Goal: Task Accomplishment & Management: Complete application form

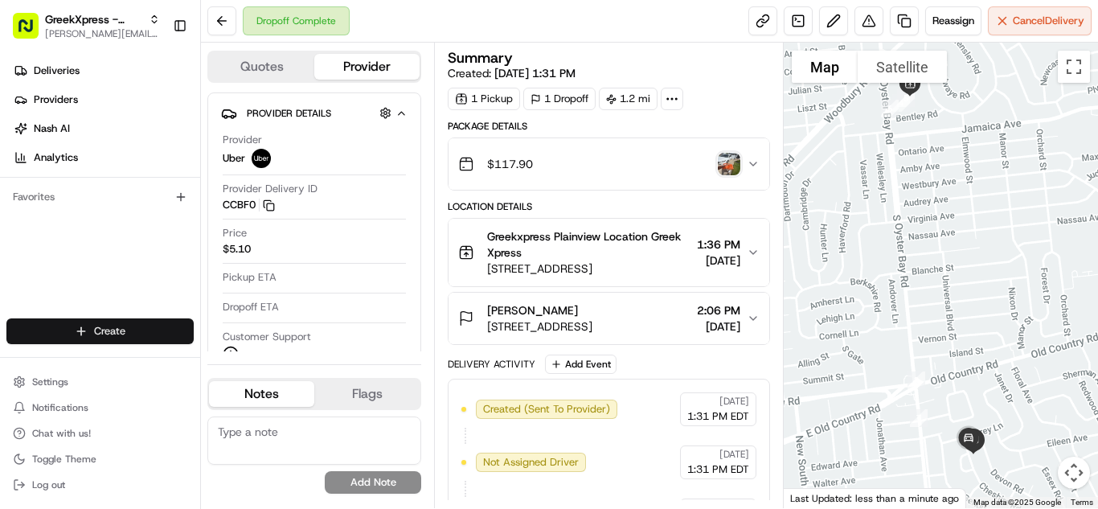
click at [67, 333] on html "GreekXpress - Plainview [EMAIL_ADDRESS][DOMAIN_NAME] Toggle Sidebar Deliveries …" at bounding box center [549, 254] width 1098 height 509
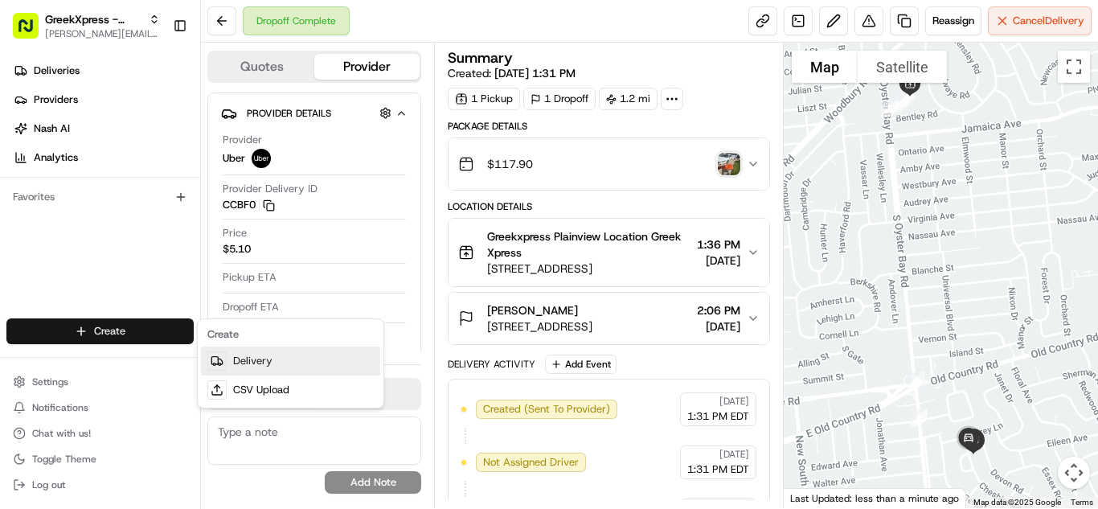
click at [268, 361] on link "Delivery" at bounding box center [290, 360] width 179 height 29
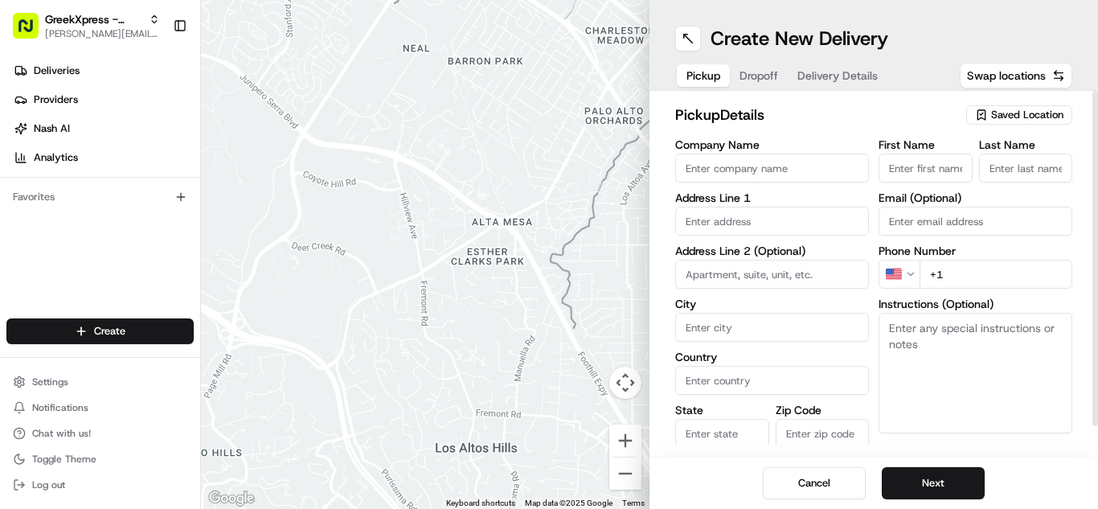
click at [1029, 117] on span "Saved Location" at bounding box center [1027, 115] width 72 height 14
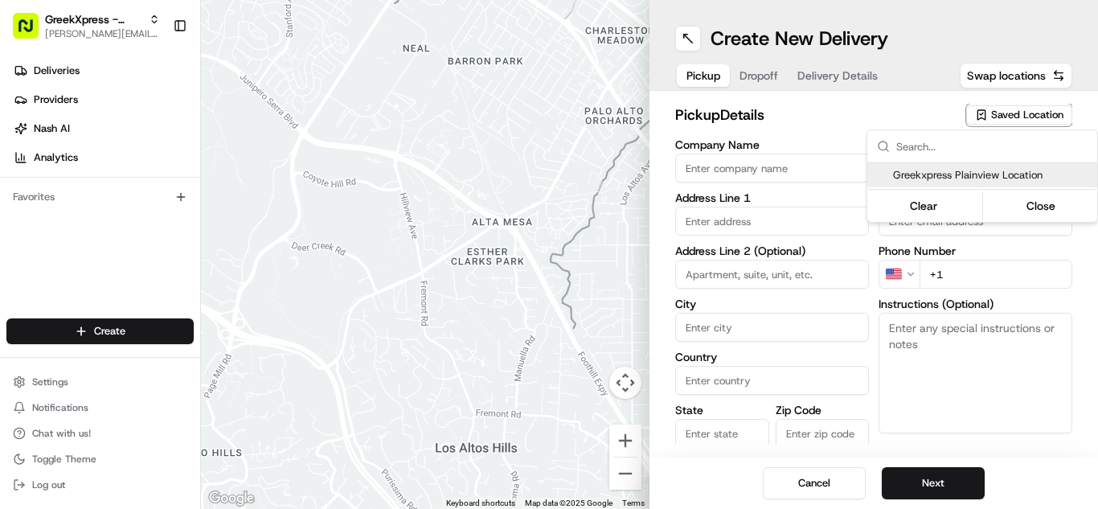
click at [1016, 173] on span "Greekxpress Plainview Location" at bounding box center [992, 175] width 198 height 14
type input "Greekxpress Plainview Location"
type input "Plainview"
type input "US"
type input "NY"
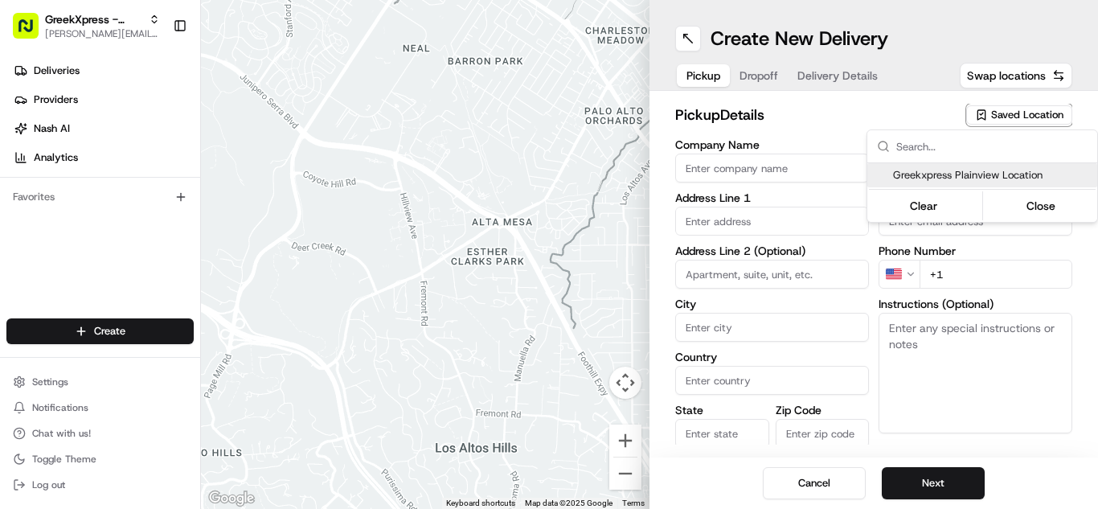
type input "11803"
type input "Greek"
type input "Xpress"
type input "[PHONE_NUMBER]"
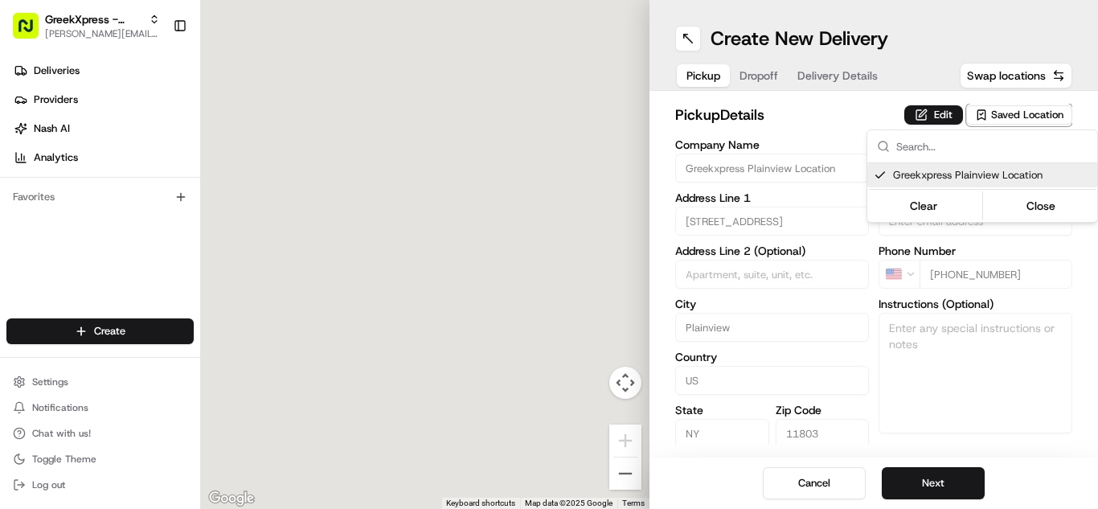
type input "[STREET_ADDRESS]"
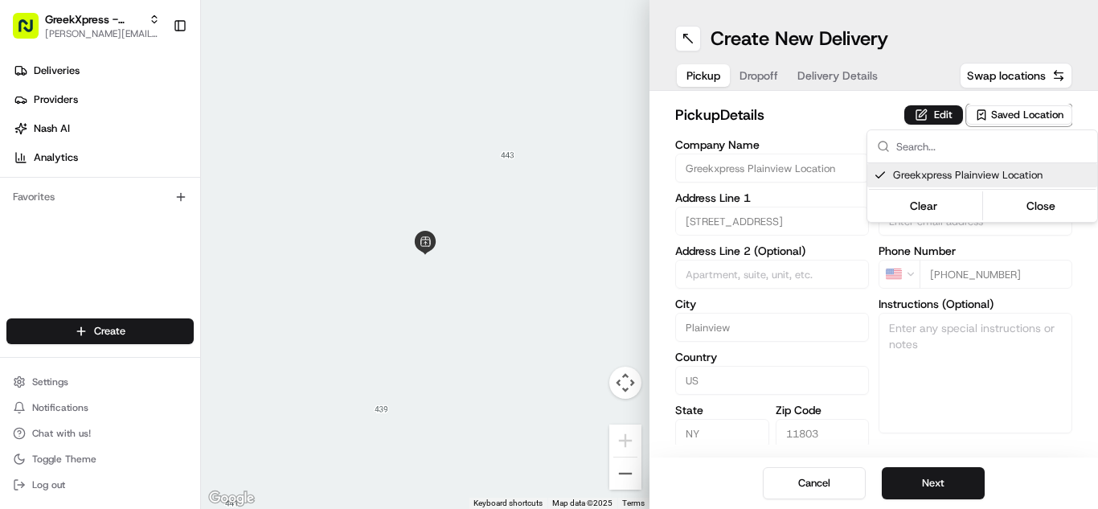
click at [940, 485] on html "GreekXpress - Plainview [EMAIL_ADDRESS][DOMAIN_NAME] Toggle Sidebar Deliveries …" at bounding box center [549, 254] width 1098 height 509
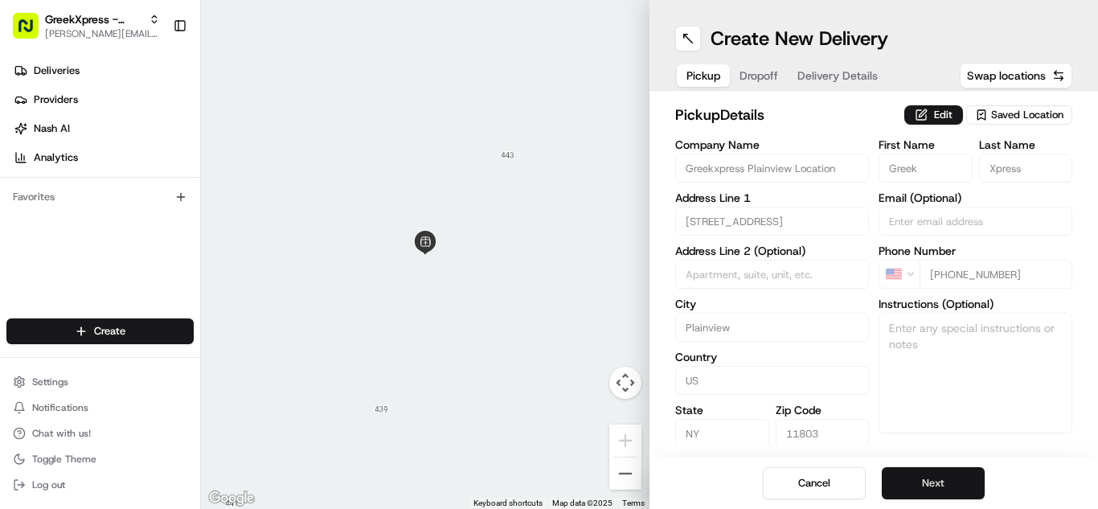
click at [942, 484] on button "Next" at bounding box center [933, 483] width 103 height 32
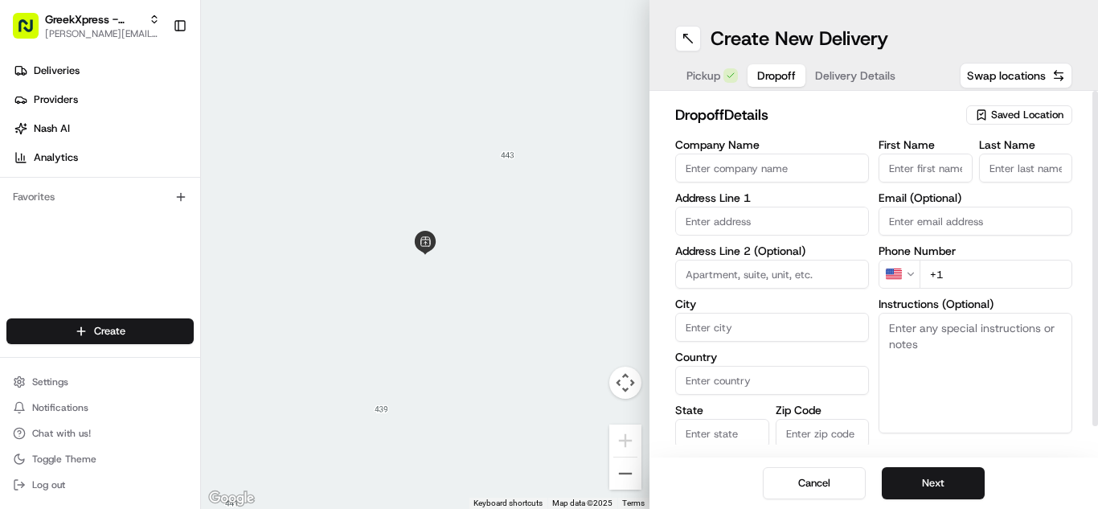
click at [931, 157] on input "First Name" at bounding box center [925, 167] width 94 height 29
type input "cheeta"
click at [1030, 178] on input "Last Name" at bounding box center [1026, 167] width 94 height 29
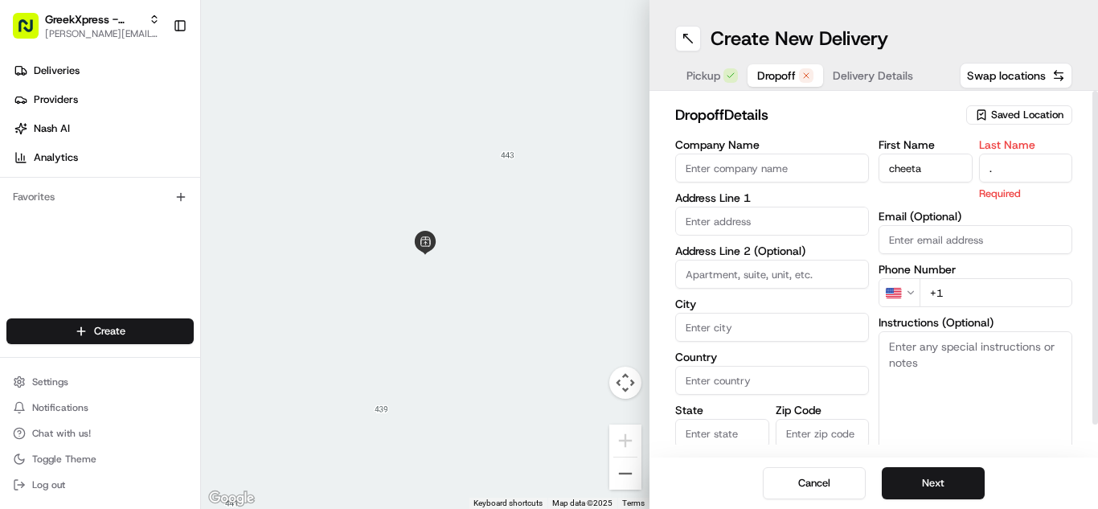
type input "."
click at [719, 216] on input "text" at bounding box center [772, 221] width 194 height 29
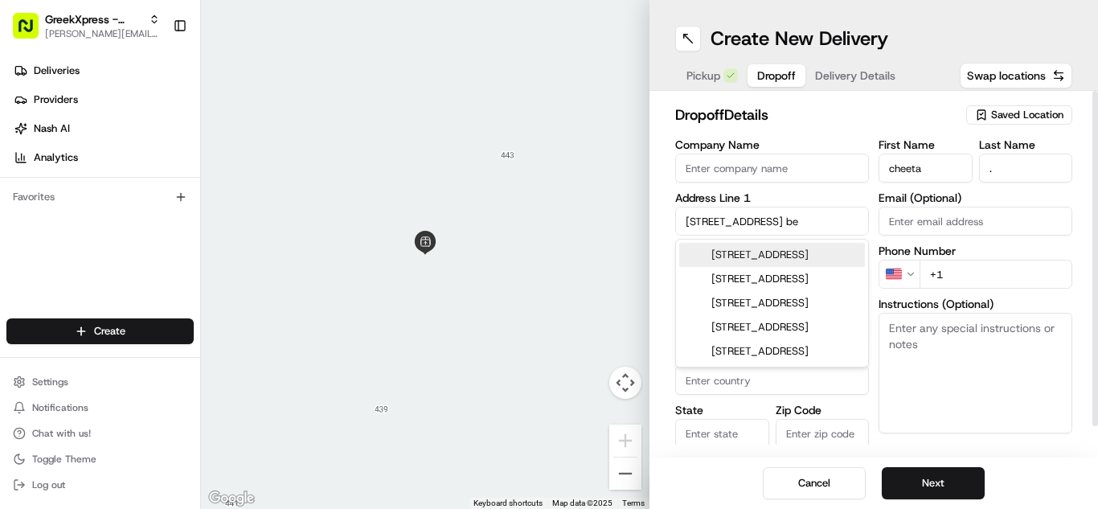
click at [746, 267] on div "[STREET_ADDRESS]" at bounding box center [772, 255] width 186 height 24
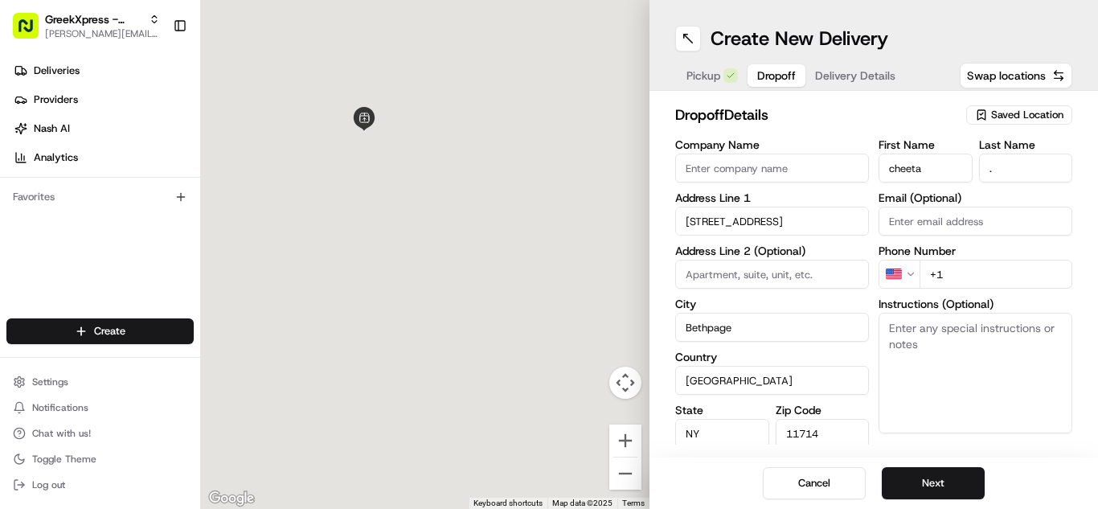
type input "[STREET_ADDRESS]"
type input "Bethpage"
type input "[GEOGRAPHIC_DATA]"
type input "NY"
type input "11714"
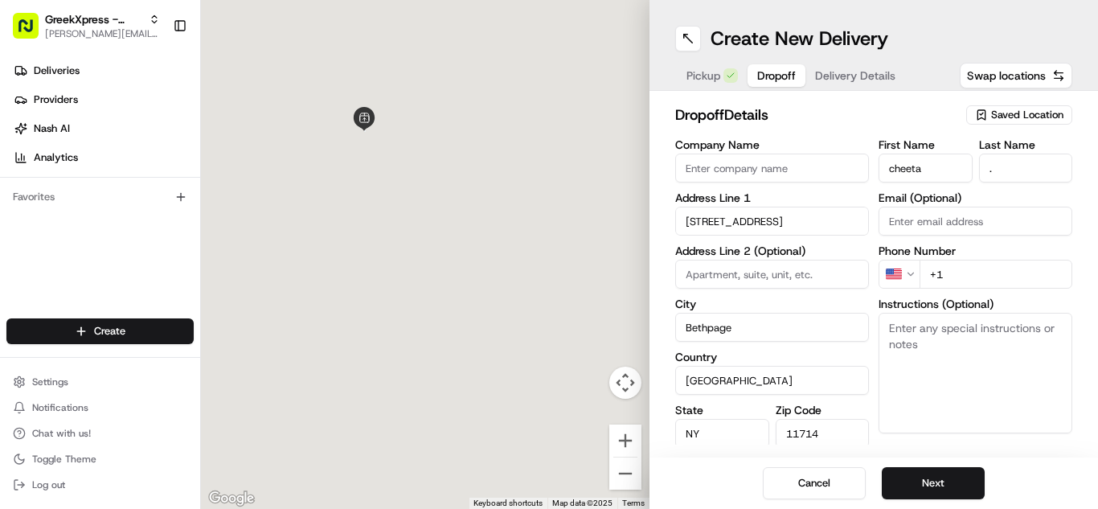
type input "[STREET_ADDRESS]"
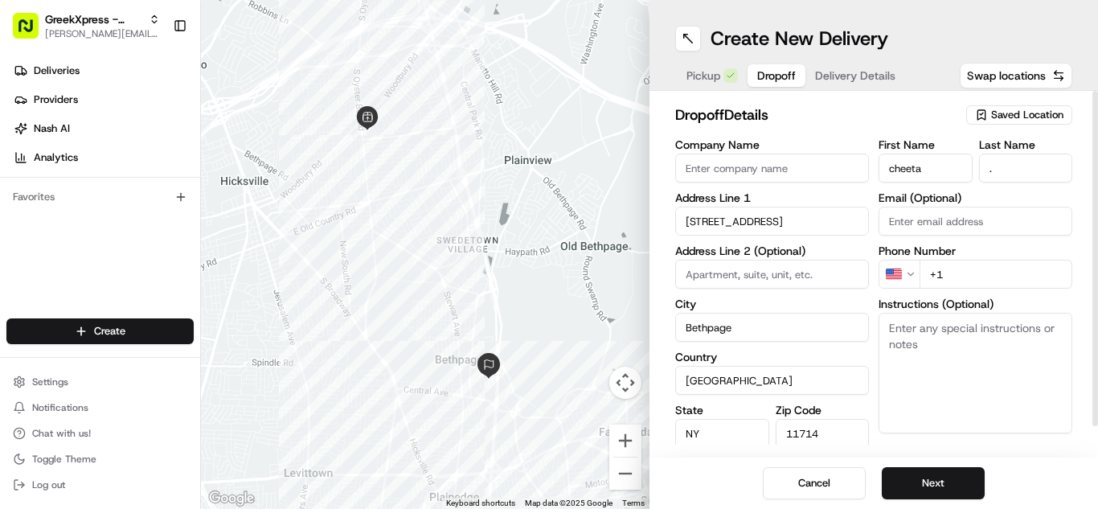
click at [965, 269] on input "+1" at bounding box center [995, 274] width 153 height 29
type input "[PHONE_NUMBER]"
click at [980, 348] on textarea "Instructions (Optional)" at bounding box center [975, 373] width 194 height 121
paste textarea "PLEASE HAND FOOD DIRECTLY TO CUSTOMER, DO NOT LEAVE IT OUTSIDE, THANK YOU!!"
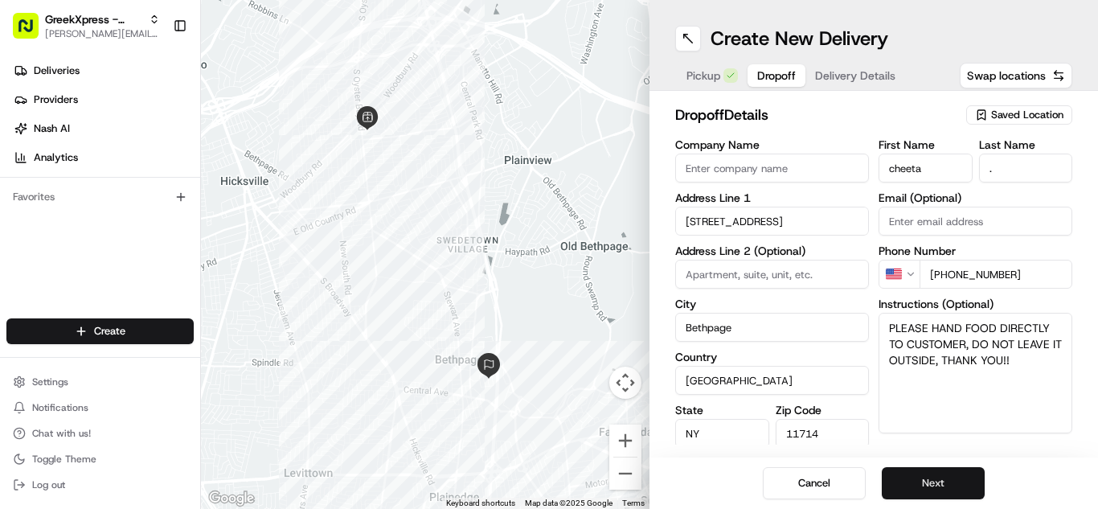
type textarea "PLEASE HAND FOOD DIRECTLY TO CUSTOMER, DO NOT LEAVE IT OUTSIDE, THANK YOU!!"
click at [965, 481] on button "Next" at bounding box center [933, 483] width 103 height 32
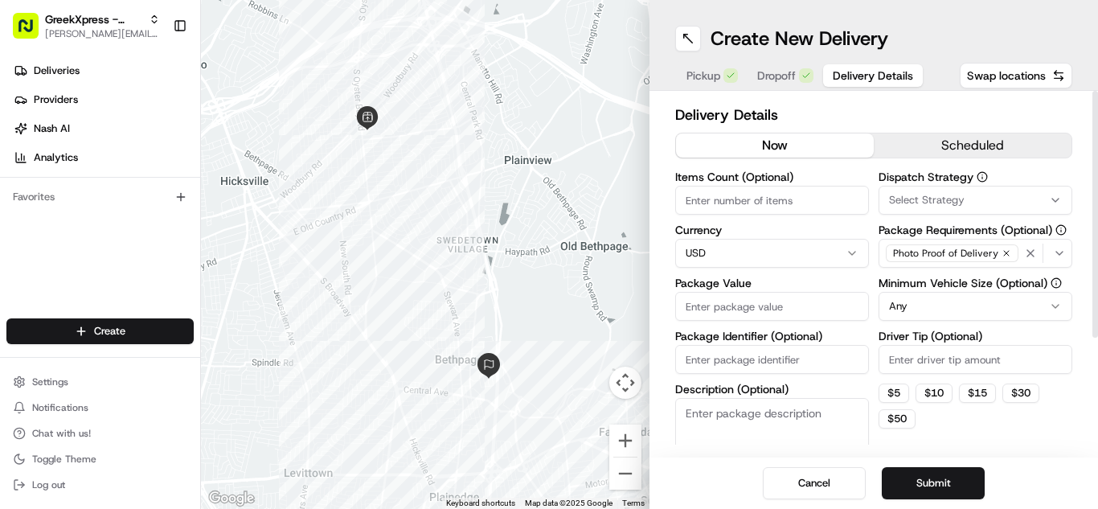
click at [767, 301] on input "Package Value" at bounding box center [772, 306] width 194 height 29
type input "58.00"
click at [931, 365] on input "Driver Tip (Optional)" at bounding box center [975, 359] width 194 height 29
type input "6.00"
click at [918, 473] on button "Submit" at bounding box center [933, 483] width 103 height 32
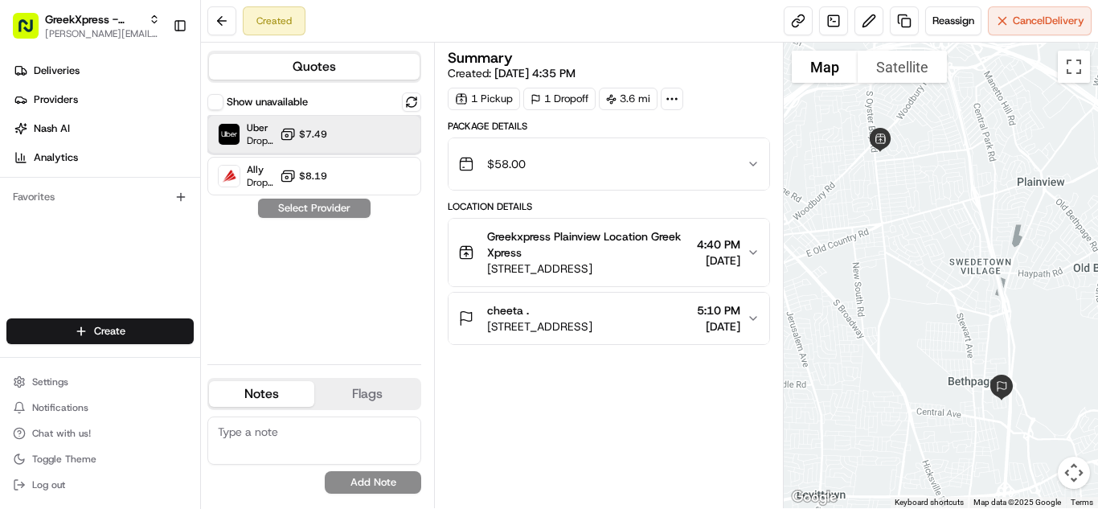
click at [327, 136] on div "Uber Dropoff ETA 24 minutes $7.49" at bounding box center [314, 134] width 214 height 39
click at [330, 210] on button "Assign Provider" at bounding box center [314, 207] width 114 height 19
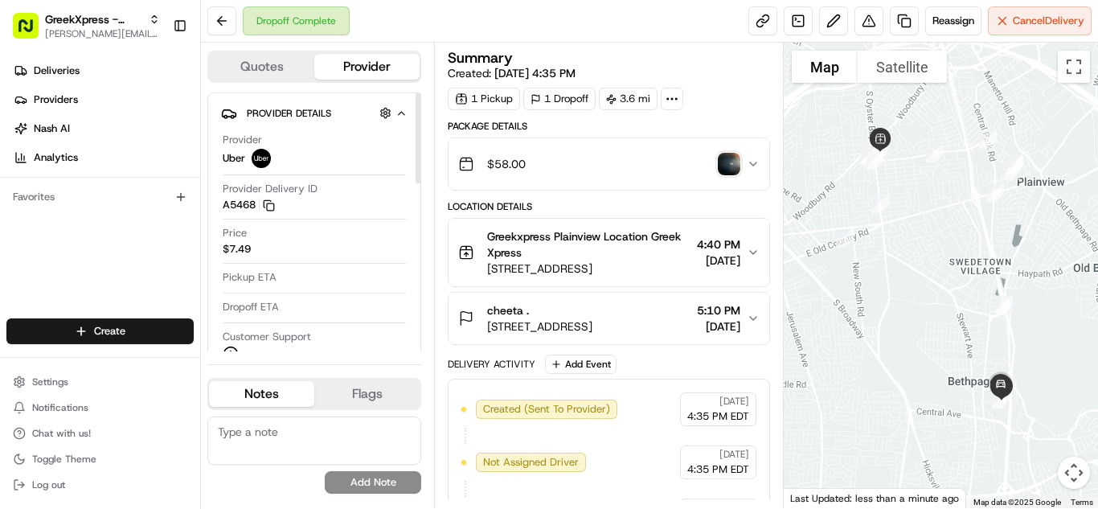
click at [318, 155] on div "Provider Uber Provider Delivery ID A5468 Copy del_lkBCjJPmT8K_KROiR3pUaA A5468 …" at bounding box center [314, 247] width 186 height 242
click at [112, 336] on html "GreekXpress - Plainview [EMAIL_ADDRESS][DOMAIN_NAME] Toggle Sidebar Deliveries …" at bounding box center [549, 254] width 1098 height 509
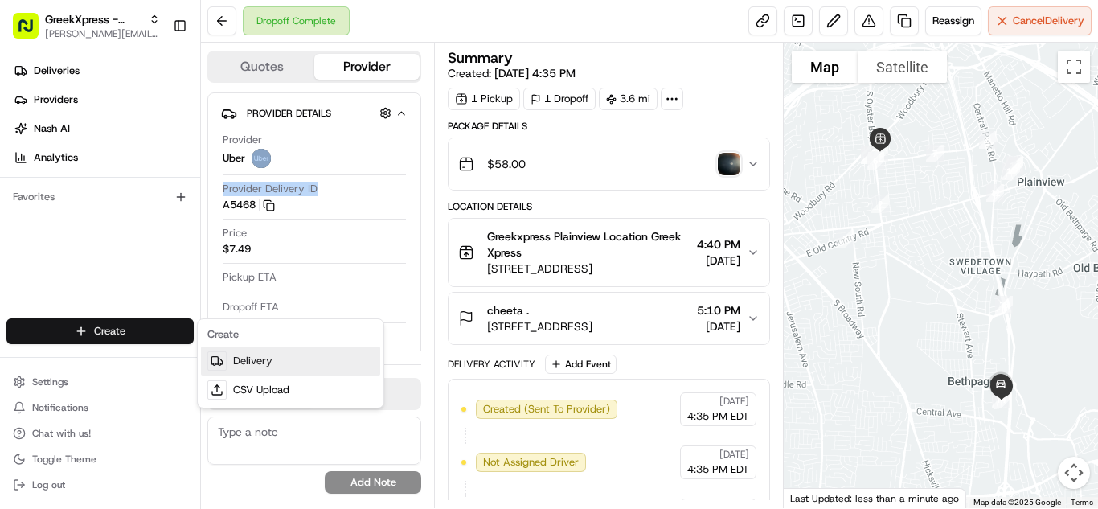
click at [326, 368] on link "Delivery" at bounding box center [290, 360] width 179 height 29
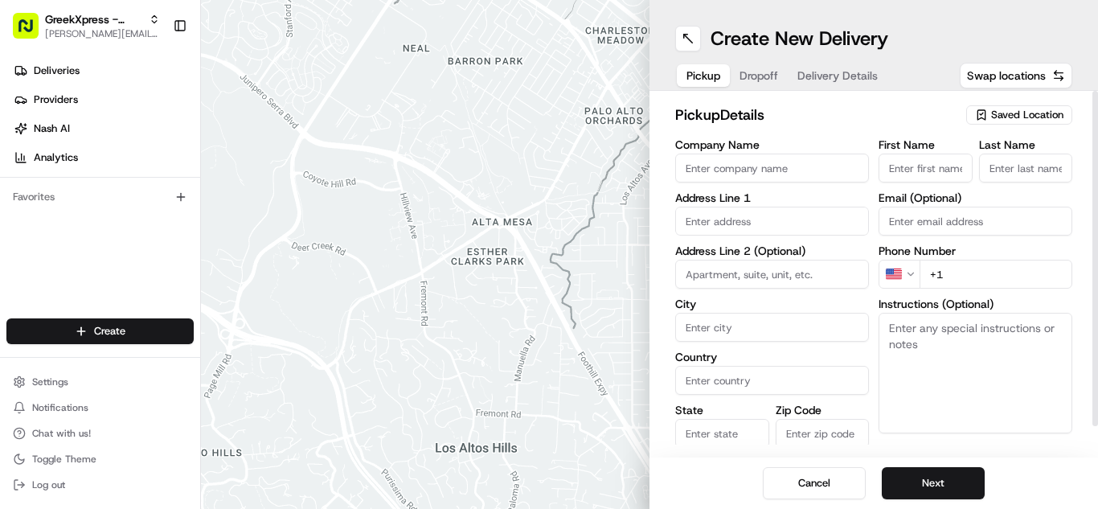
click at [1019, 113] on span "Saved Location" at bounding box center [1027, 115] width 72 height 14
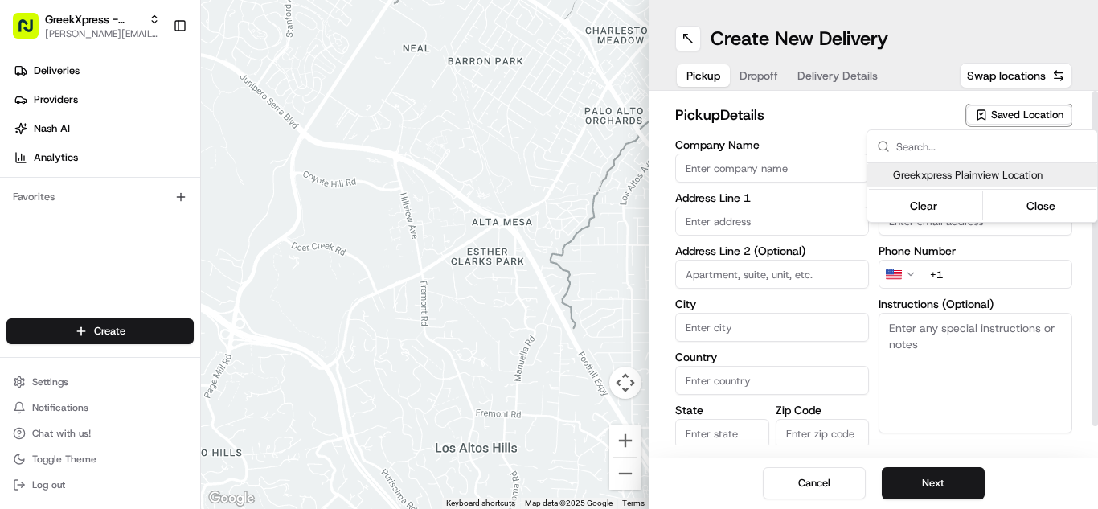
click at [1017, 181] on span "Greekxpress Plainview Location" at bounding box center [992, 175] width 198 height 14
type input "Greekxpress Plainview Location"
type input "[STREET_ADDRESS]"
type input "Plainview"
type input "US"
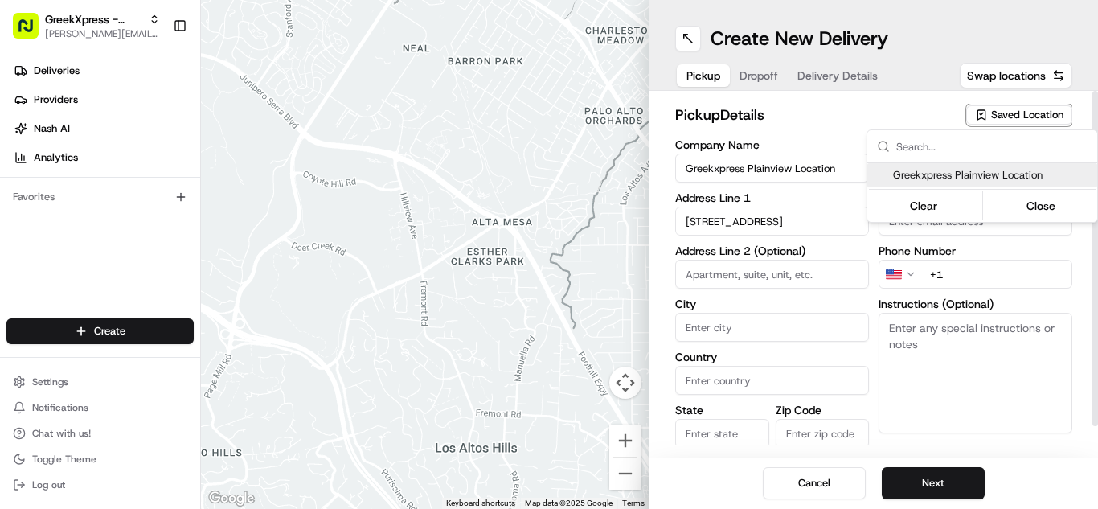
type input "NY"
type input "11803"
type input "Greek"
type input "Xpress"
type input "[PHONE_NUMBER]"
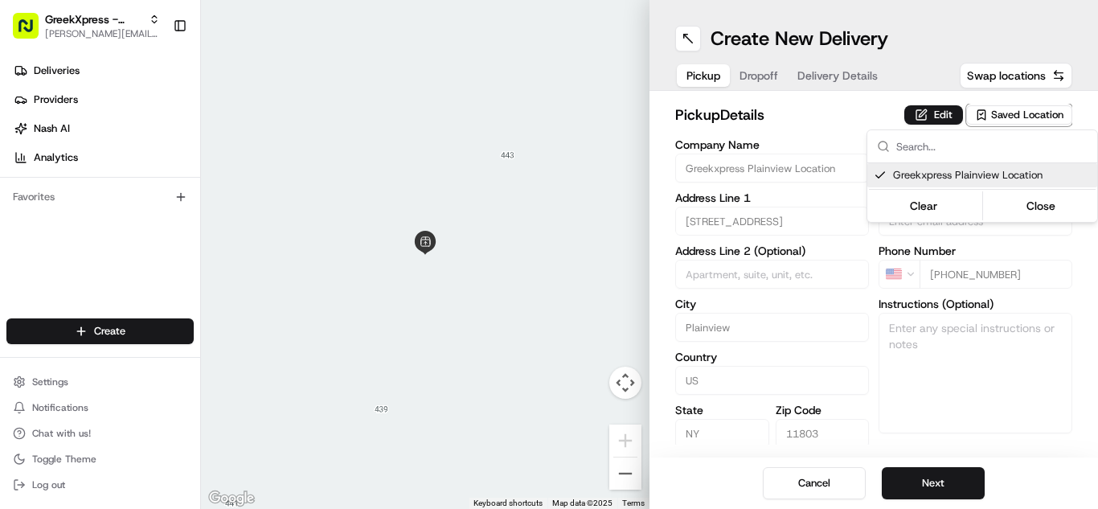
click at [972, 487] on html "GreekXpress - Plainview [EMAIL_ADDRESS][DOMAIN_NAME] Toggle Sidebar Deliveries …" at bounding box center [549, 254] width 1098 height 509
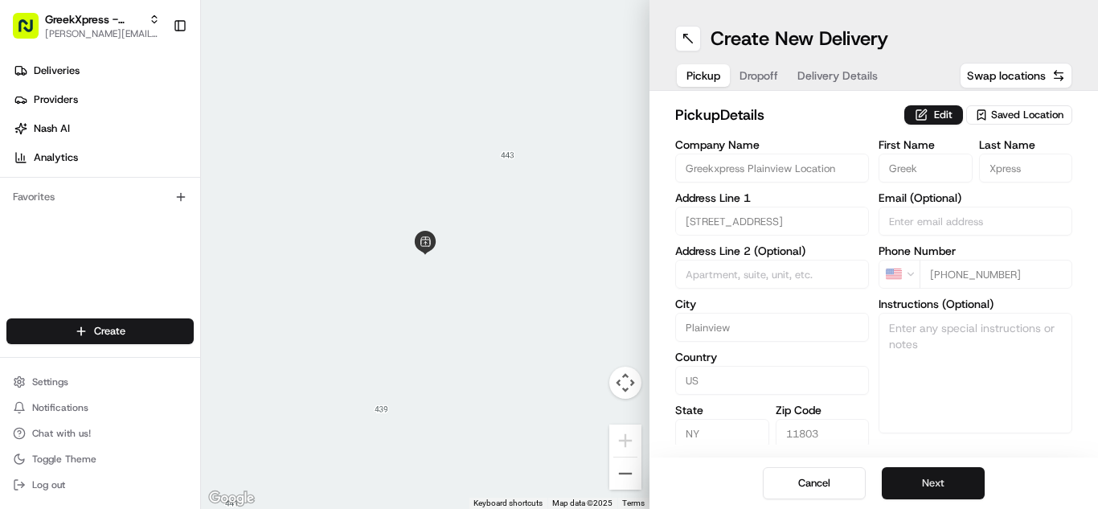
click at [972, 487] on button "Next" at bounding box center [933, 483] width 103 height 32
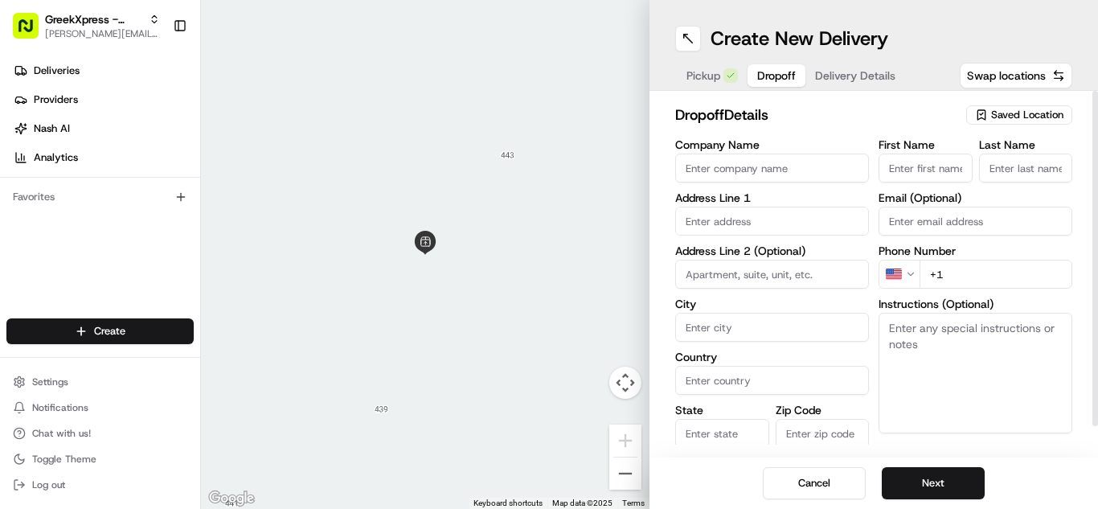
click at [918, 163] on input "First Name" at bounding box center [925, 167] width 94 height 29
type input "[PERSON_NAME]"
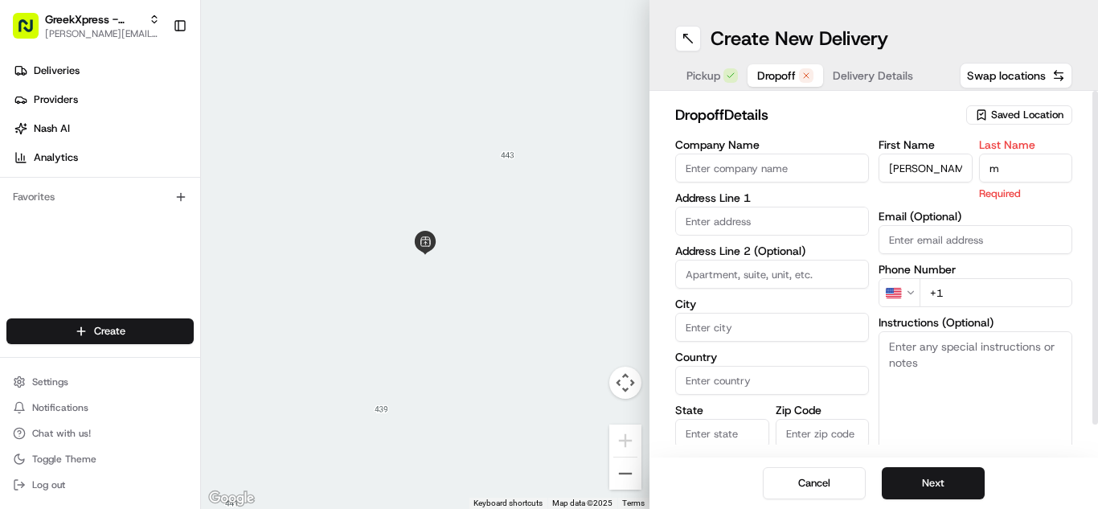
type input "m"
click at [766, 219] on input "text" at bounding box center [772, 221] width 194 height 29
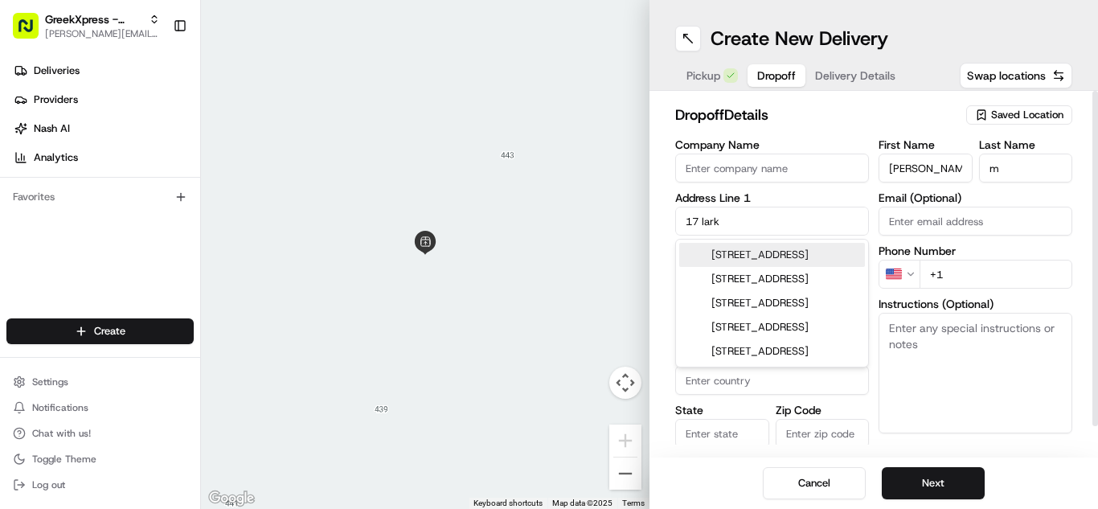
type input "[STREET_ADDRESS]"
type input "Woodbury"
type input "[GEOGRAPHIC_DATA]"
type input "NY"
type input "11797"
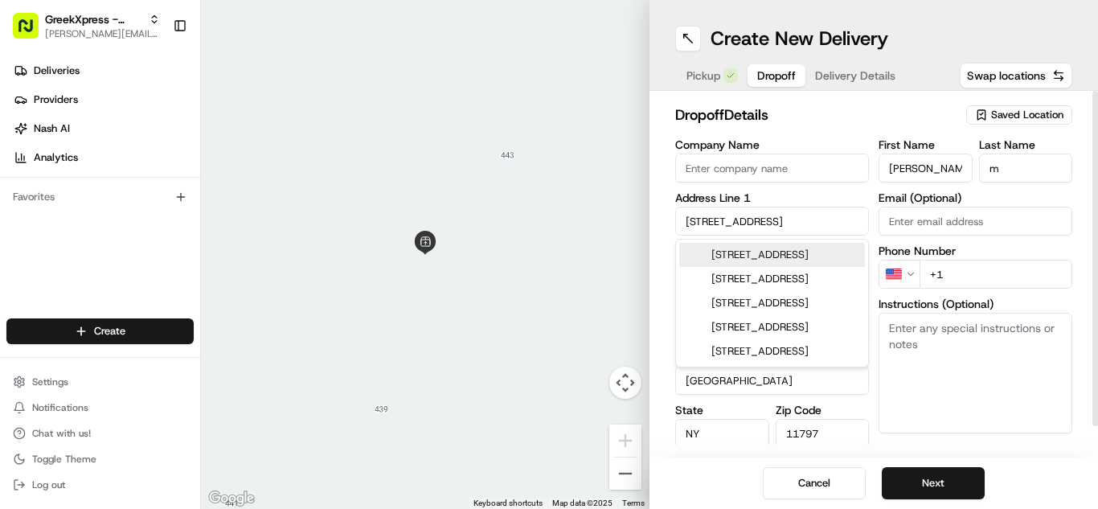
type input "[PHONE_NUMBER]"
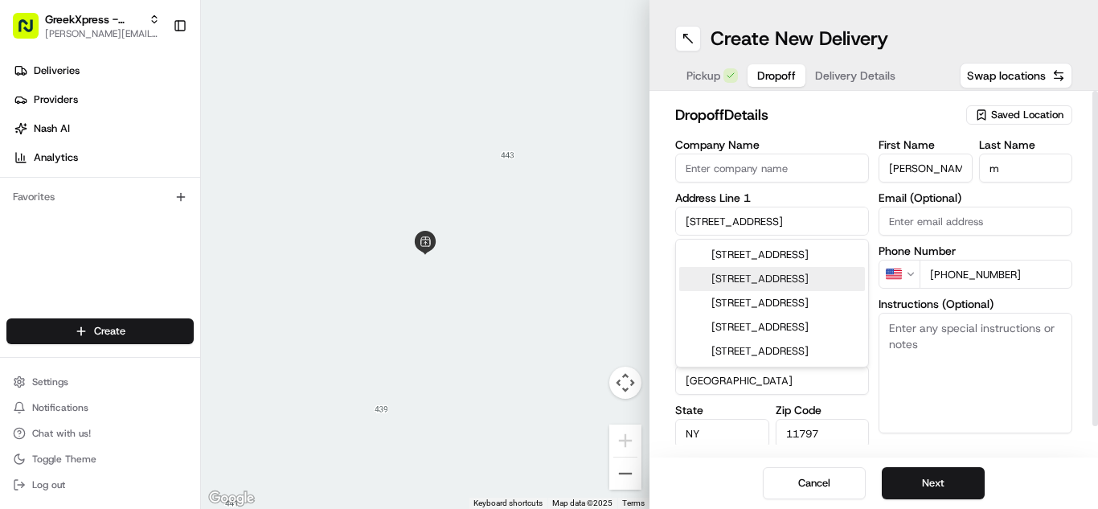
click at [996, 369] on textarea "Instructions (Optional)" at bounding box center [975, 373] width 194 height 121
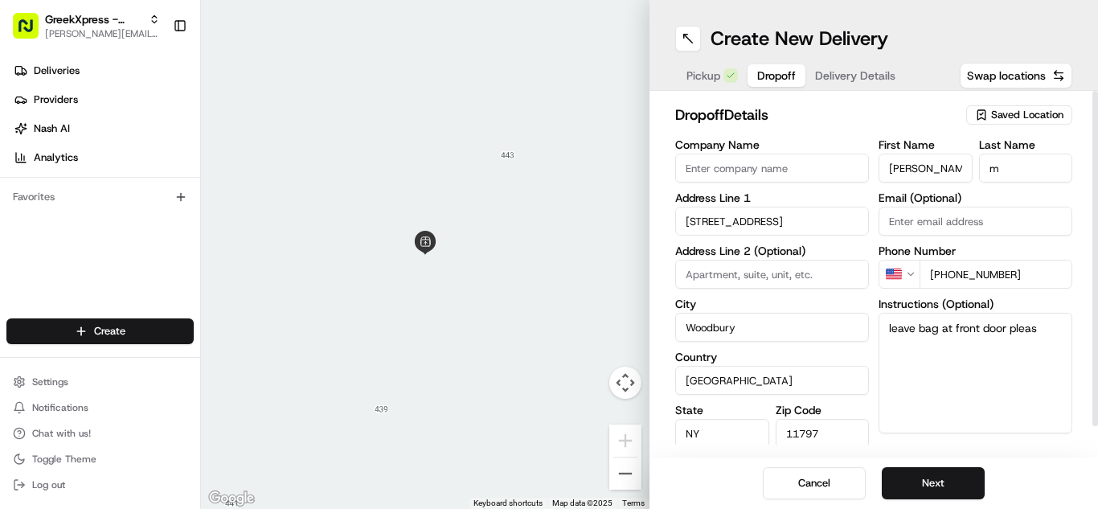
type textarea "leave bag at front door please"
click at [967, 495] on button "Next" at bounding box center [933, 483] width 103 height 32
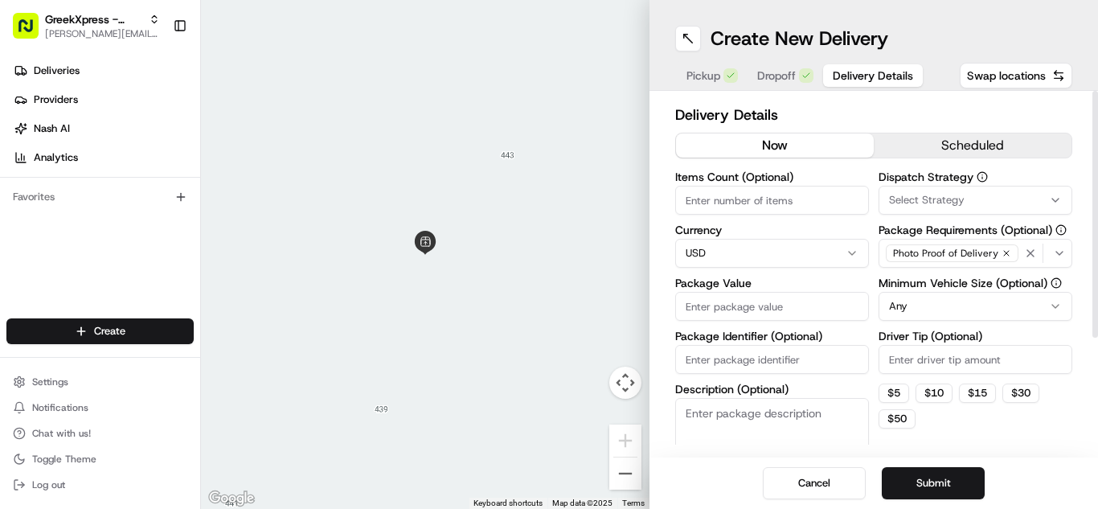
click at [783, 312] on input "Package Value" at bounding box center [772, 306] width 194 height 29
type input "27.15"
click at [898, 362] on input "Driver Tip (Optional)" at bounding box center [975, 359] width 194 height 29
type input "5.90"
click at [914, 477] on button "Submit" at bounding box center [933, 483] width 103 height 32
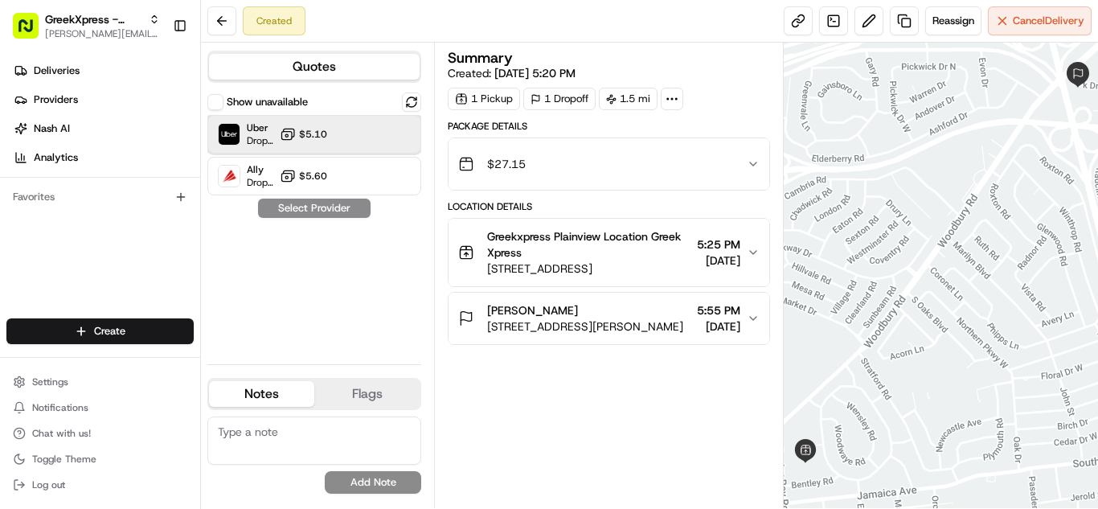
click at [354, 133] on div "Uber Dropoff ETA 17 minutes $5.10" at bounding box center [314, 134] width 214 height 39
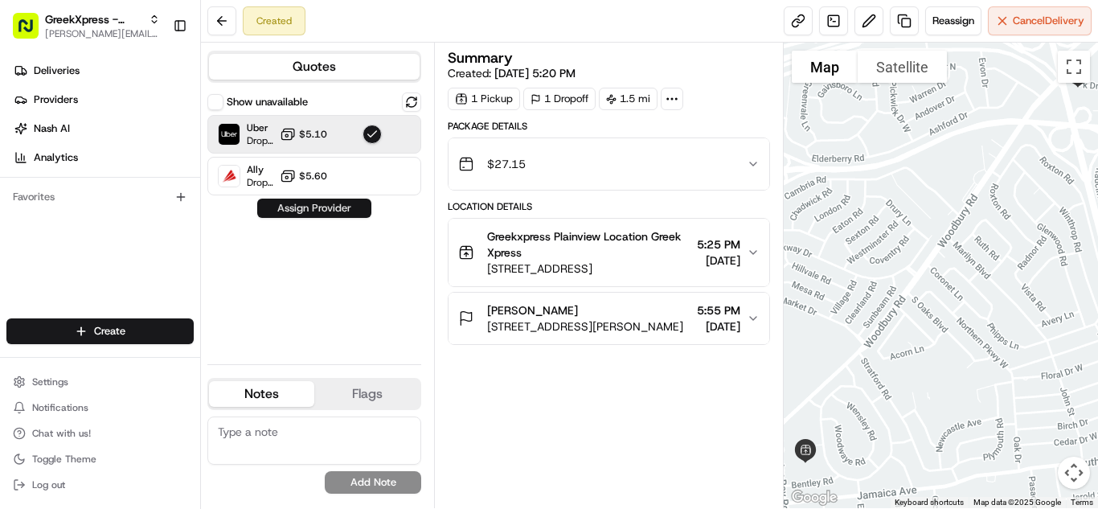
click at [347, 207] on button "Assign Provider" at bounding box center [314, 207] width 114 height 19
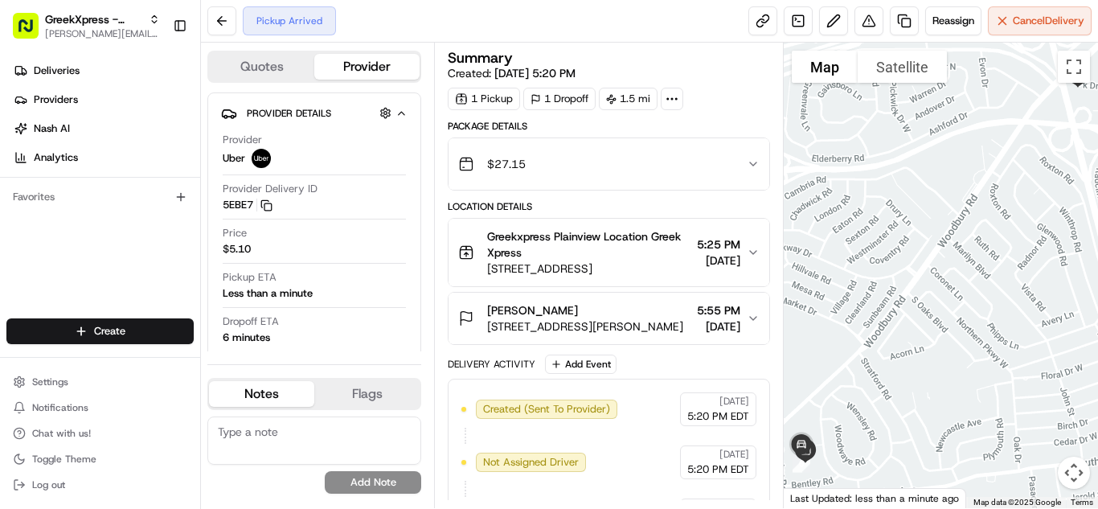
click at [100, 334] on html "GreekXpress - Plainview [EMAIL_ADDRESS][DOMAIN_NAME] Toggle Sidebar Deliveries …" at bounding box center [549, 254] width 1098 height 509
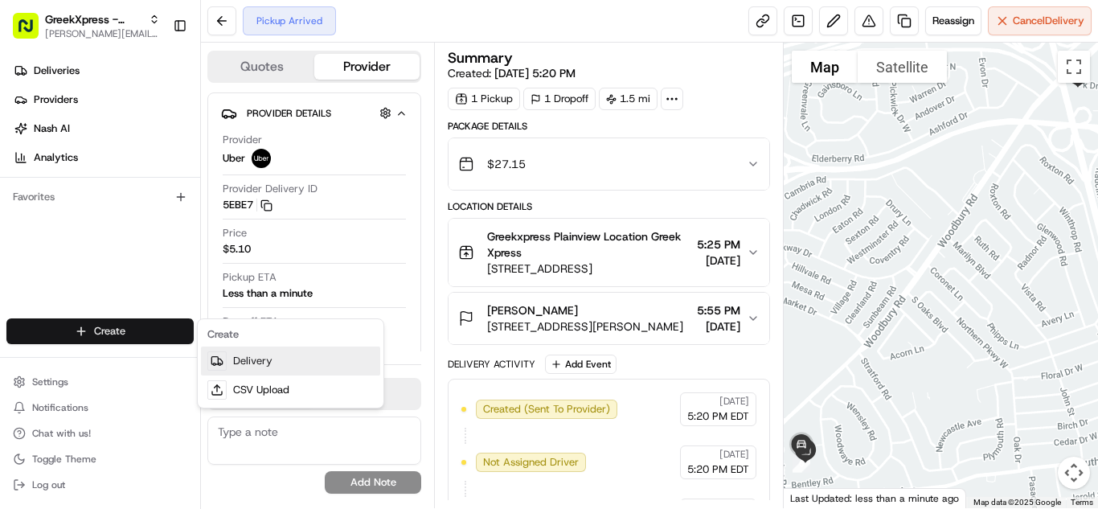
click at [269, 353] on link "Delivery" at bounding box center [290, 360] width 179 height 29
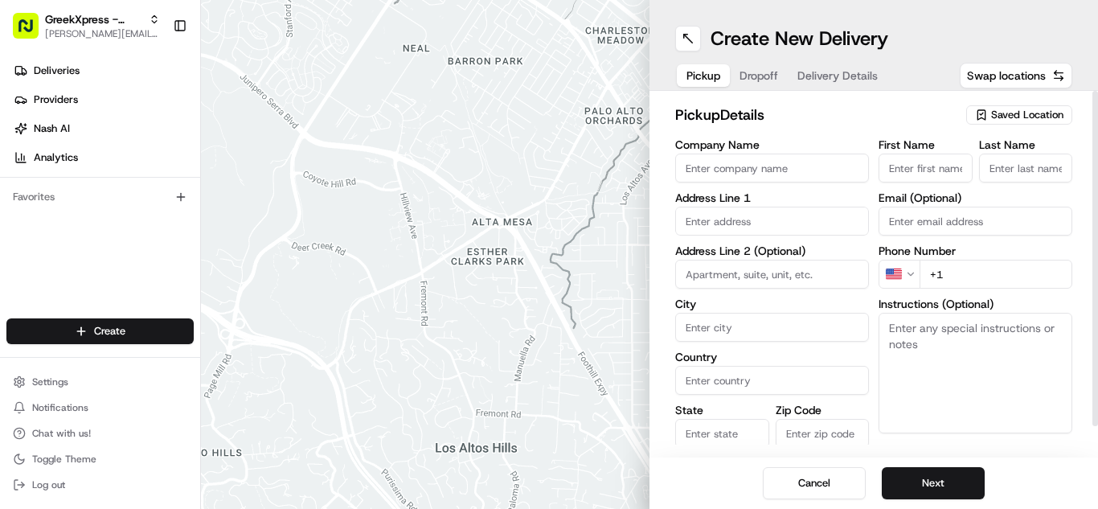
click at [999, 113] on span "Saved Location" at bounding box center [1027, 115] width 72 height 14
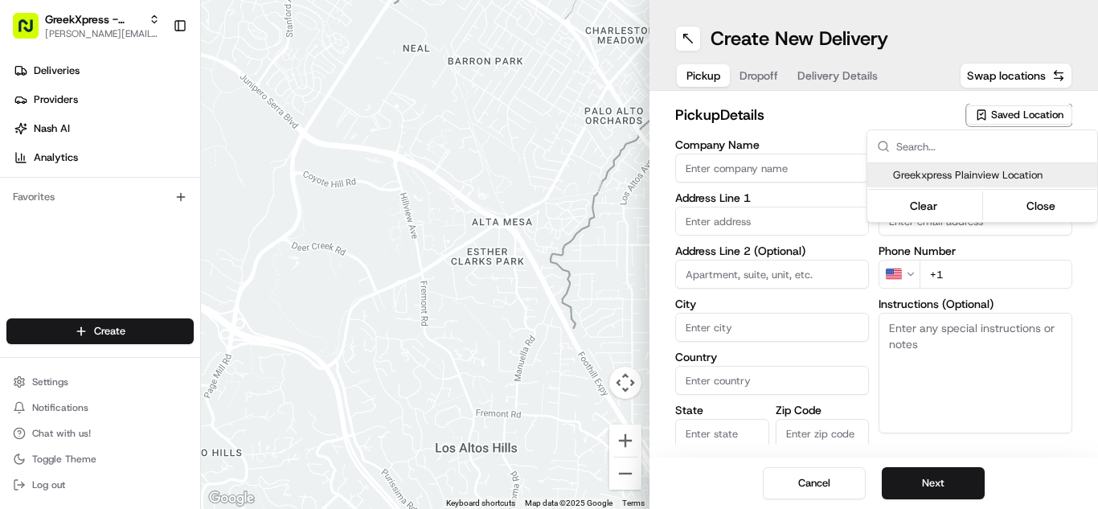
click at [996, 178] on span "Greekxpress Plainview Location" at bounding box center [992, 175] width 198 height 14
type input "Greekxpress Plainview Location"
type input "[STREET_ADDRESS]"
type input "Plainview"
type input "US"
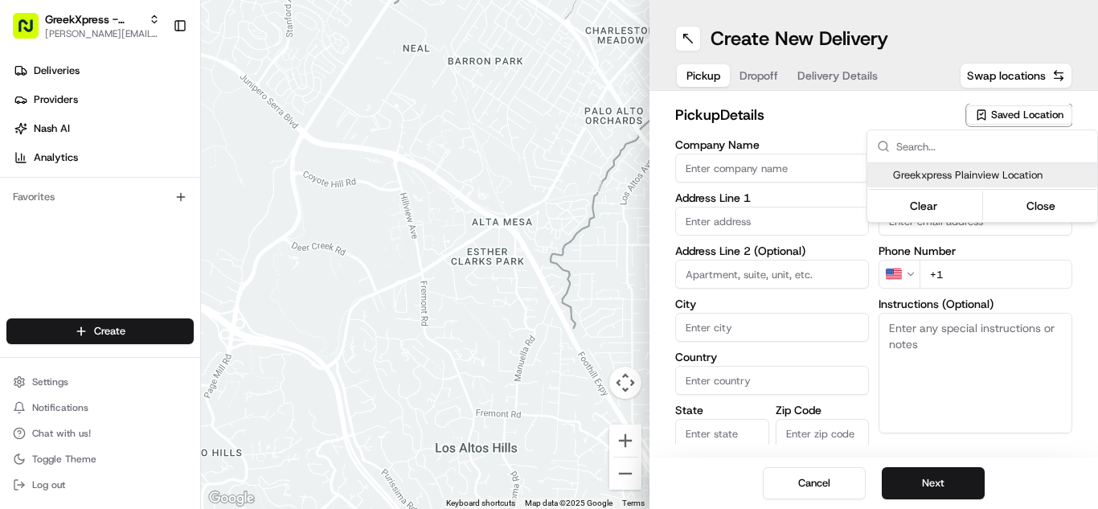
type input "NY"
type input "11803"
type input "Greek"
type input "Xpress"
type input "[PHONE_NUMBER]"
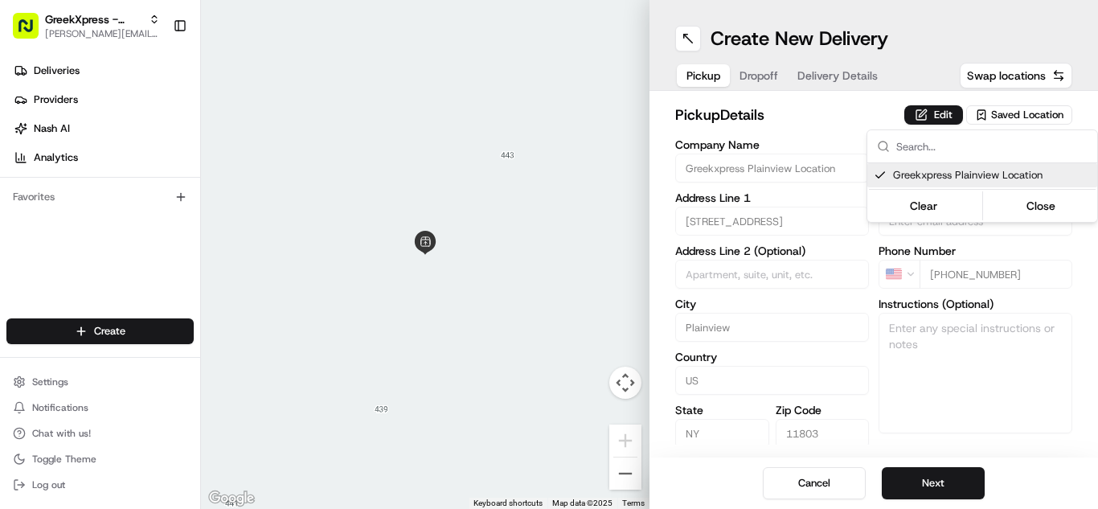
click at [964, 489] on html "GreekXpress - Plainview [EMAIL_ADDRESS][DOMAIN_NAME] Toggle Sidebar Deliveries …" at bounding box center [549, 254] width 1098 height 509
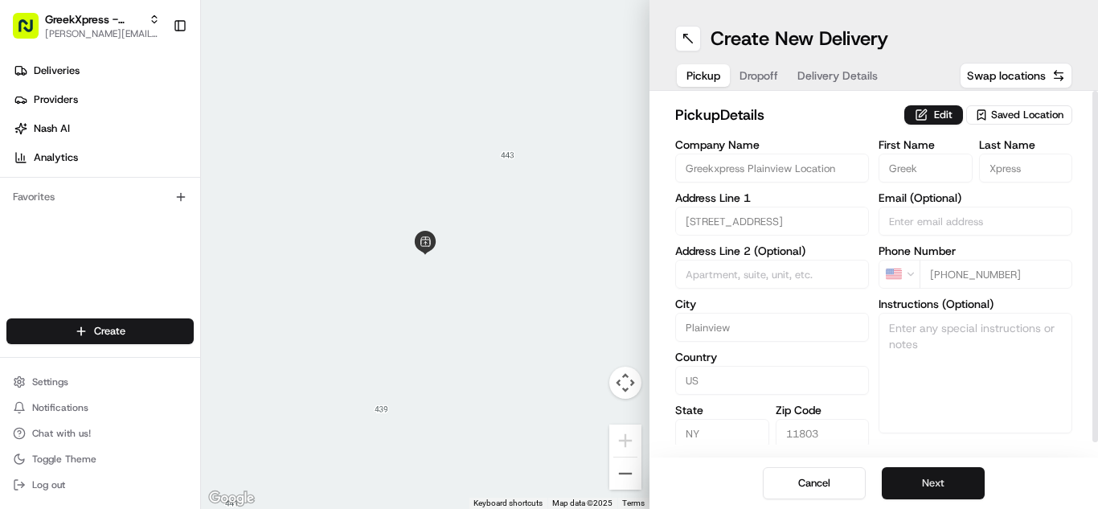
click at [933, 474] on button "Next" at bounding box center [933, 483] width 103 height 32
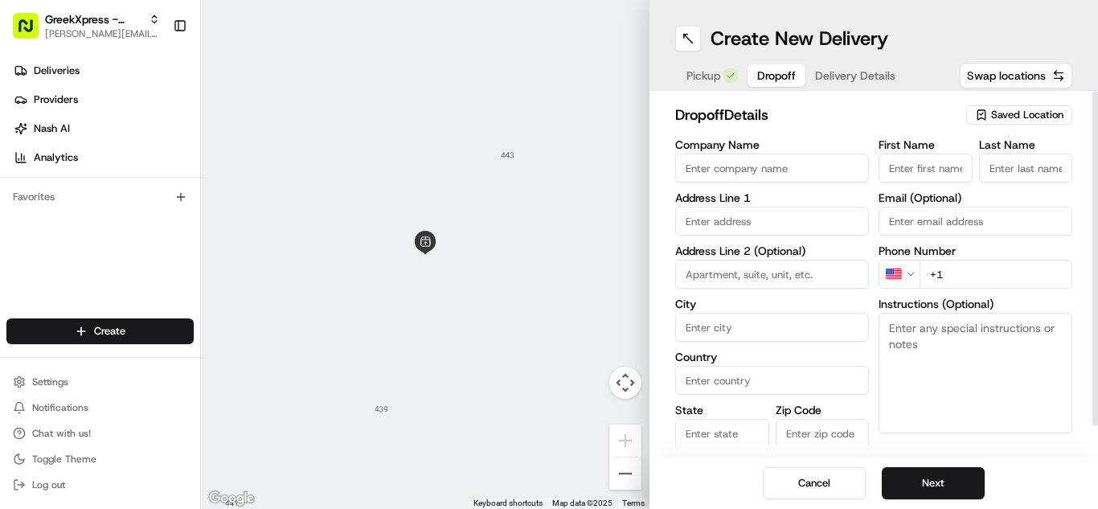
click at [939, 360] on textarea "Instructions (Optional)" at bounding box center [975, 373] width 194 height 121
paste textarea "PLEASE HAND FOOD DIRECTLY TO CUSTOMER, DO NOT LEAVE IT OUTSIDE, THANK YOU!!"
type textarea "PLEASE HAND FOOD DIRECTLY TO CUSTOMER, DO NOT LEAVE IT OUTSIDE, THANK YOU!!"
click at [979, 272] on input "+1" at bounding box center [995, 274] width 153 height 29
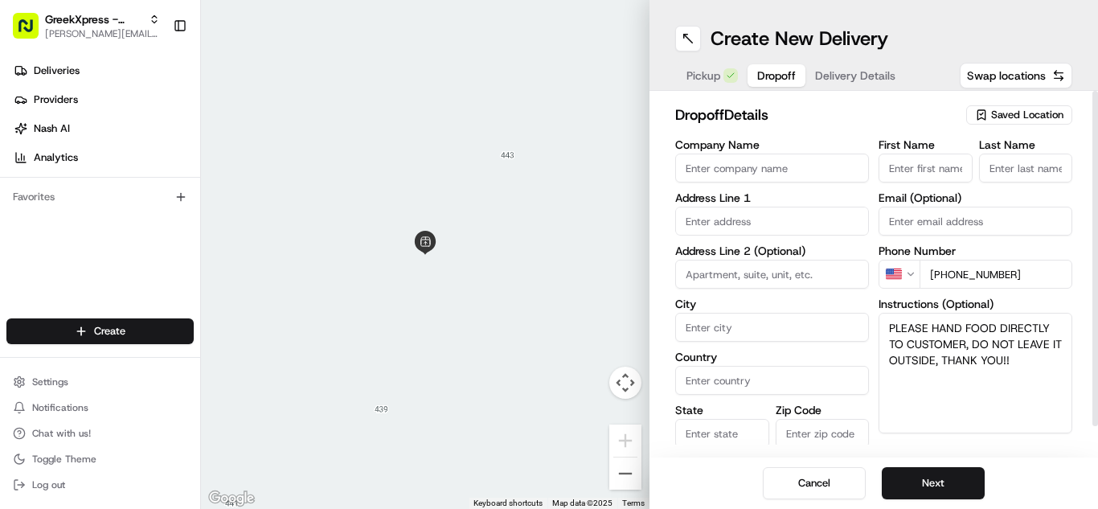
type input "[PHONE_NUMBER]"
click at [924, 156] on input "First Name" at bounding box center [925, 167] width 94 height 29
type input "[PERSON_NAME]"
click at [1029, 176] on input "Last Name" at bounding box center [1026, 167] width 94 height 29
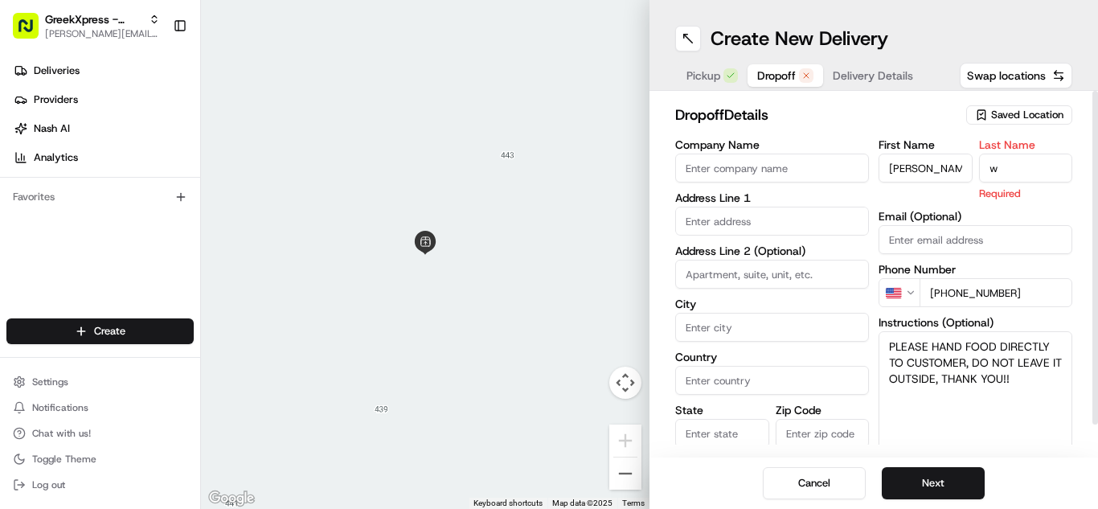
type input "w"
click at [738, 230] on input "text" at bounding box center [772, 221] width 194 height 29
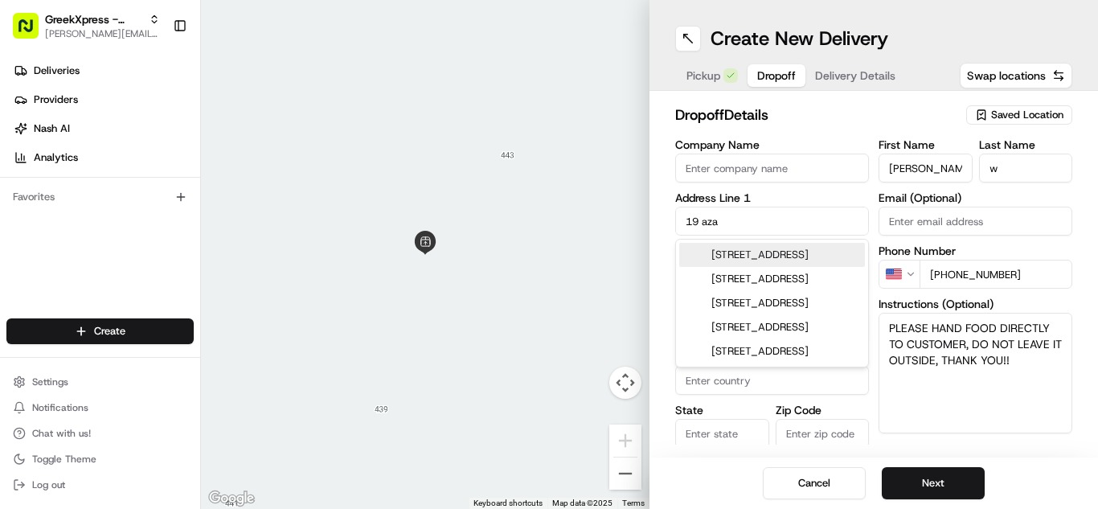
click at [740, 247] on div "[STREET_ADDRESS]" at bounding box center [772, 255] width 186 height 24
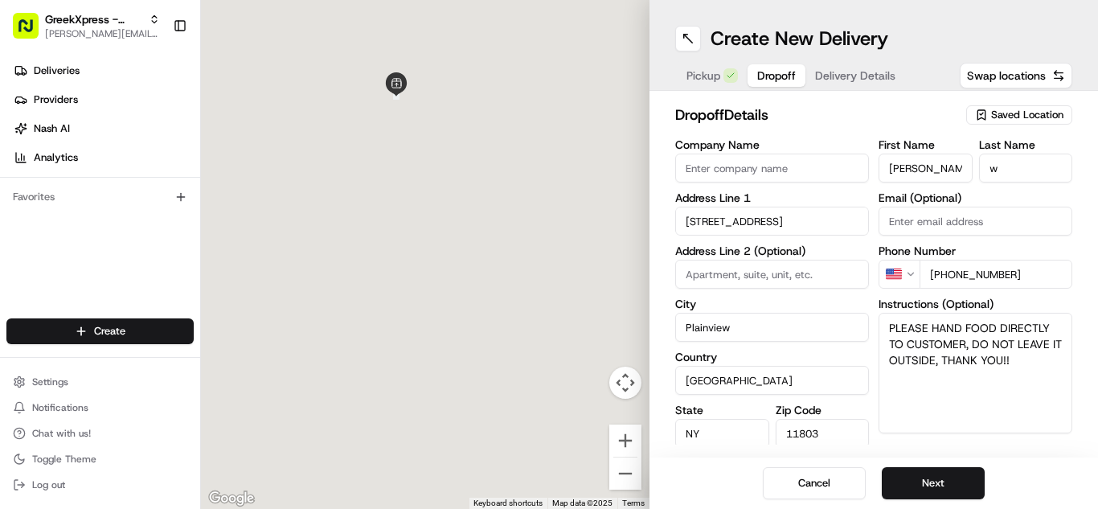
type input "[STREET_ADDRESS]"
type input "Plainview"
type input "[GEOGRAPHIC_DATA]"
type input "NY"
type input "11803"
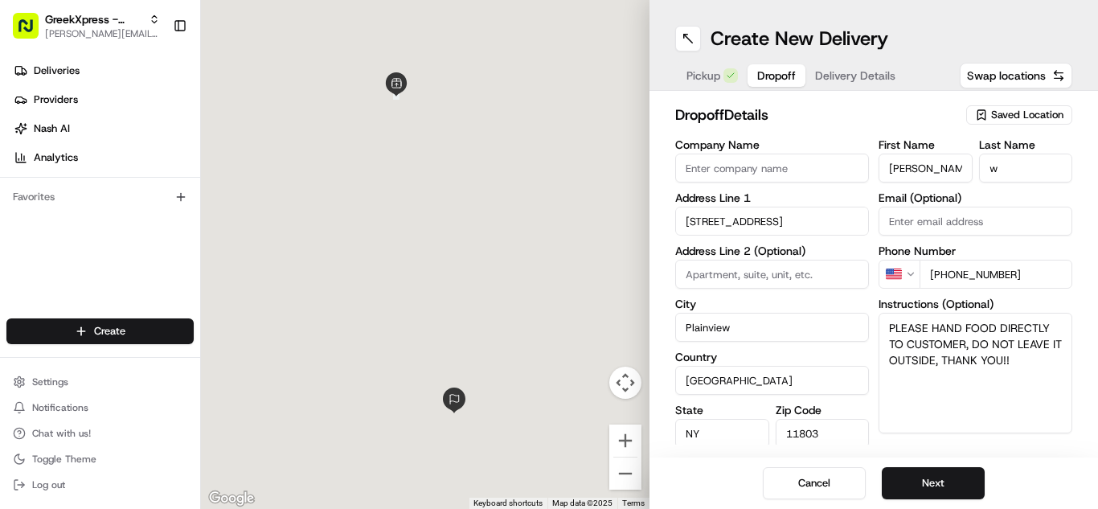
type input "[STREET_ADDRESS]"
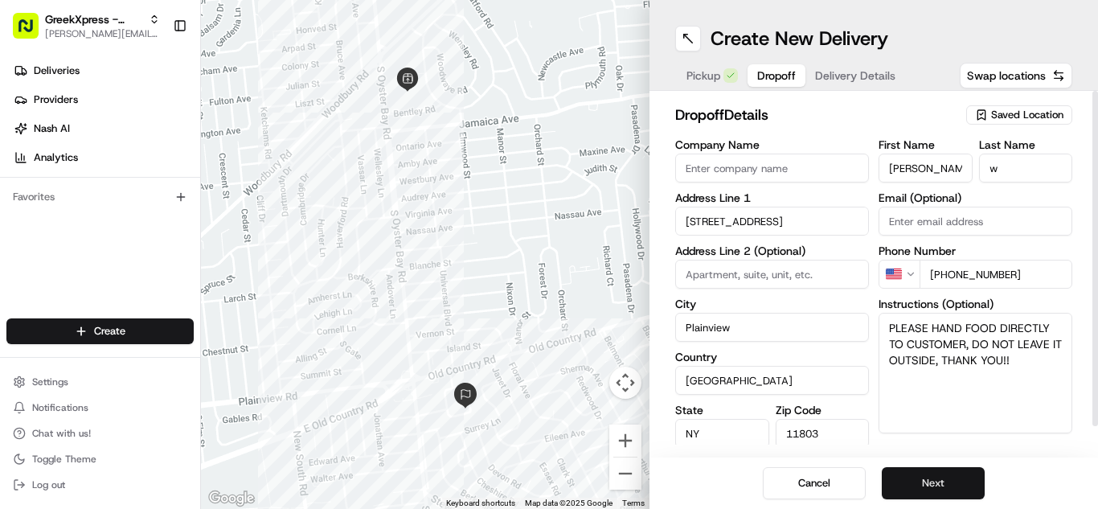
click at [951, 483] on button "Next" at bounding box center [933, 483] width 103 height 32
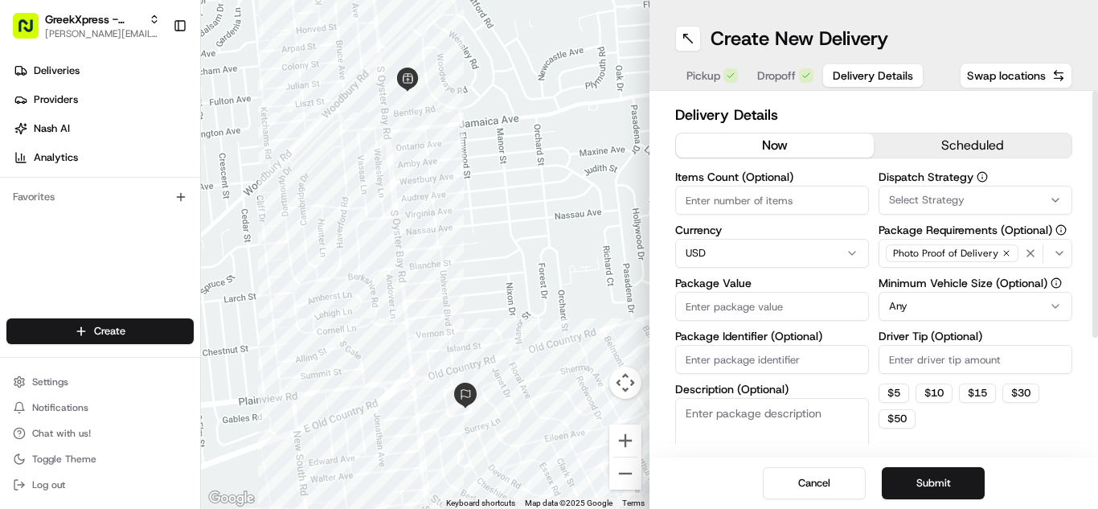
click at [927, 363] on input "Driver Tip (Optional)" at bounding box center [975, 359] width 194 height 29
type input "1"
type input "4"
type input "5.00"
click at [746, 309] on input "Package Value" at bounding box center [772, 306] width 194 height 29
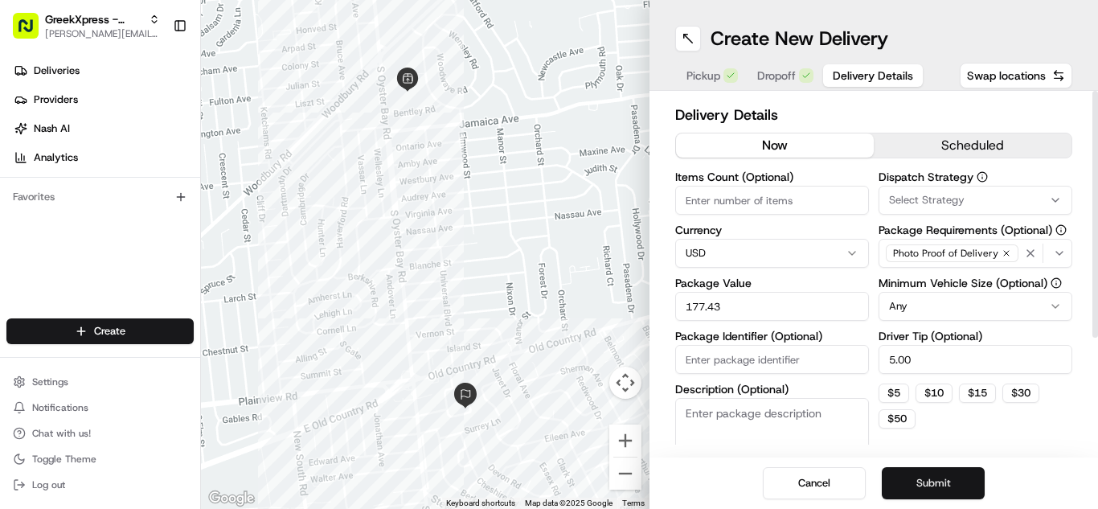
type input "177.43"
click at [914, 470] on button "Submit" at bounding box center [933, 483] width 103 height 32
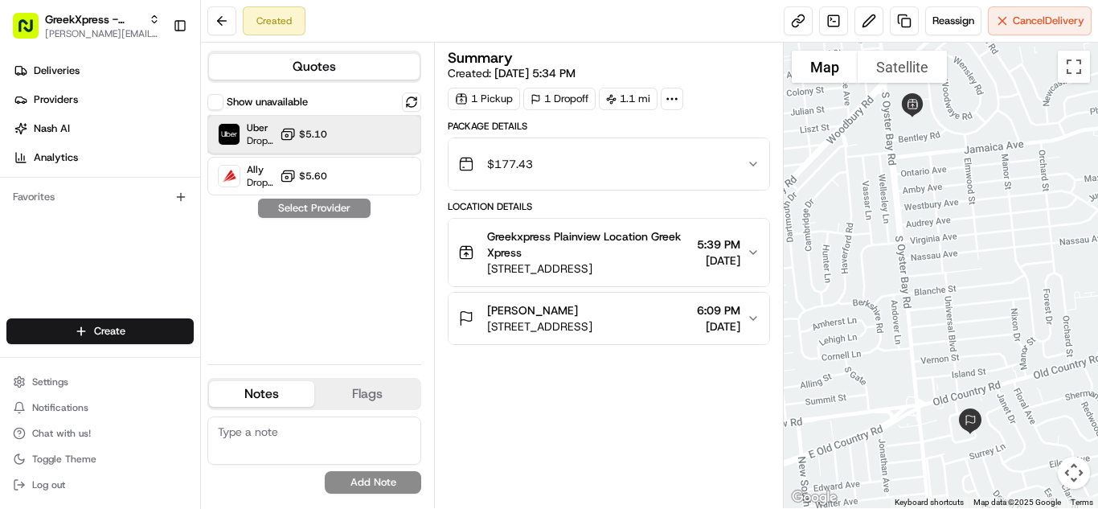
click at [370, 139] on div at bounding box center [371, 134] width 19 height 19
click at [341, 205] on button "Assign Provider" at bounding box center [314, 207] width 114 height 19
